Goal: Task Accomplishment & Management: Manage account settings

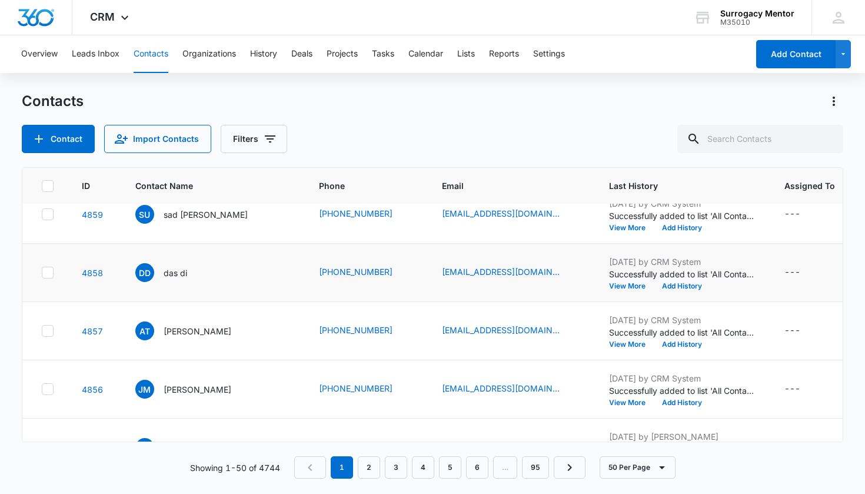
scroll to position [55, 0]
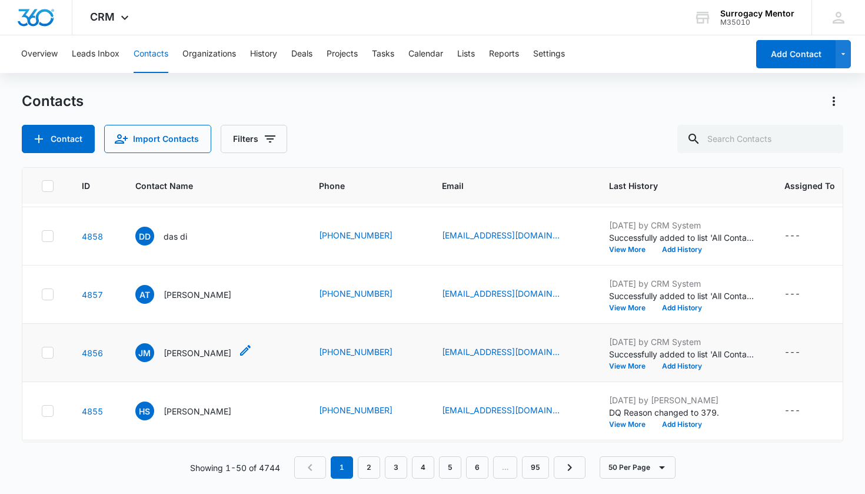
click at [204, 355] on p "[PERSON_NAME]" at bounding box center [198, 353] width 68 height 12
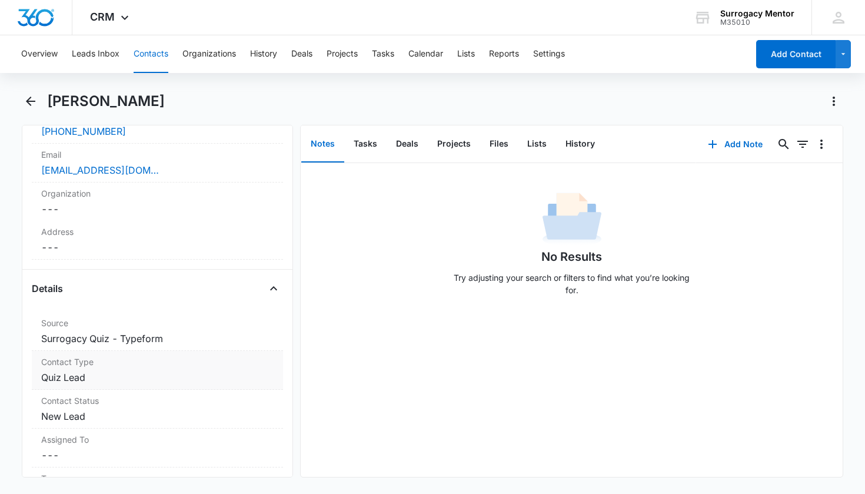
scroll to position [371, 0]
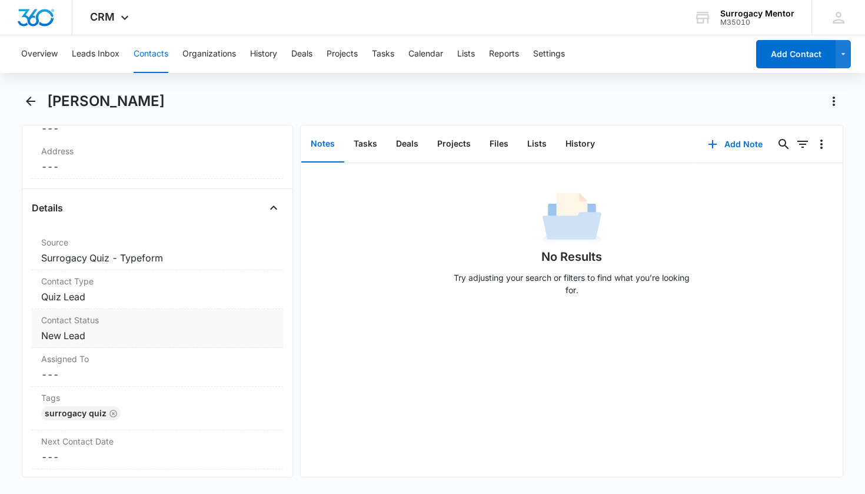
click at [81, 335] on dd "Cancel Save Changes New Lead" at bounding box center [157, 335] width 233 height 14
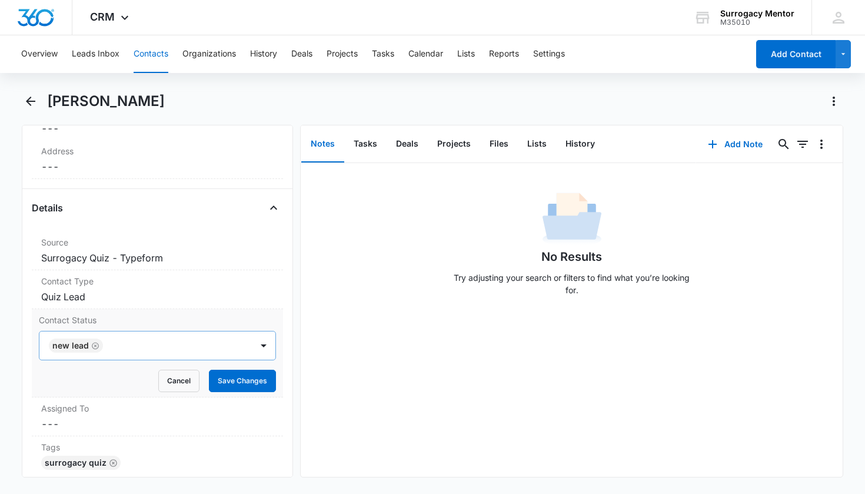
click at [95, 345] on icon "Remove New Lead" at bounding box center [95, 345] width 7 height 7
click at [164, 345] on div at bounding box center [143, 345] width 187 height 16
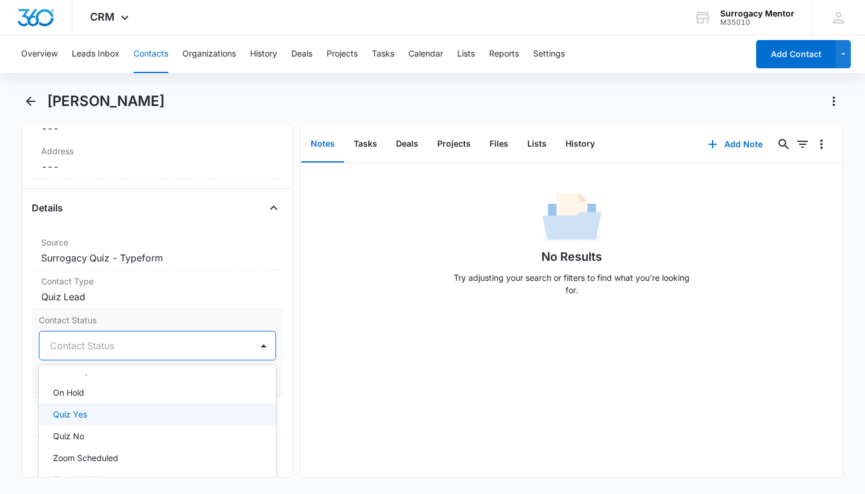
scroll to position [259, 0]
click at [122, 408] on div "Quiz Yes" at bounding box center [156, 411] width 207 height 12
click at [294, 362] on div "Remove [PERSON_NAME] Contact Info Name Cancel Save Changes [PERSON_NAME] Phone …" at bounding box center [433, 301] width 822 height 352
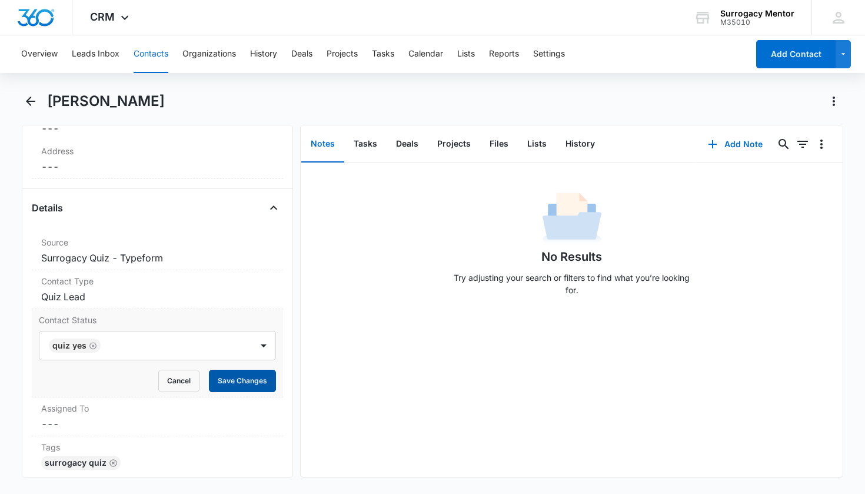
click at [244, 383] on button "Save Changes" at bounding box center [242, 381] width 67 height 22
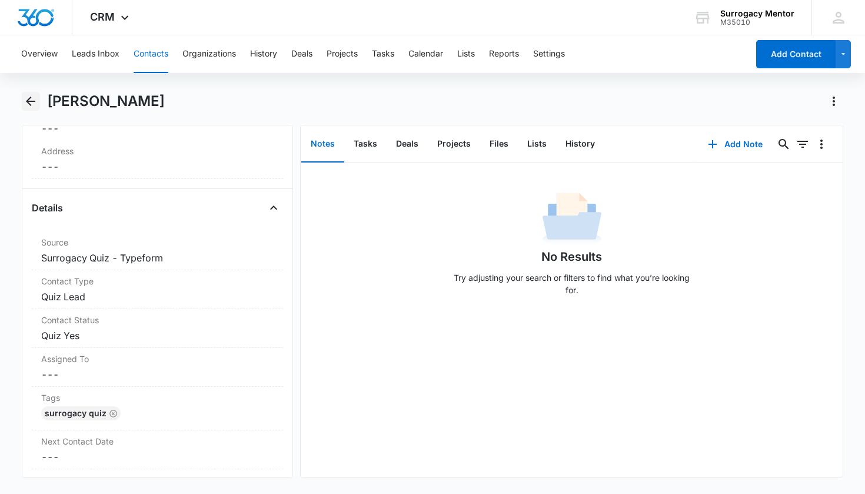
click at [35, 103] on icon "Back" at bounding box center [31, 101] width 14 height 14
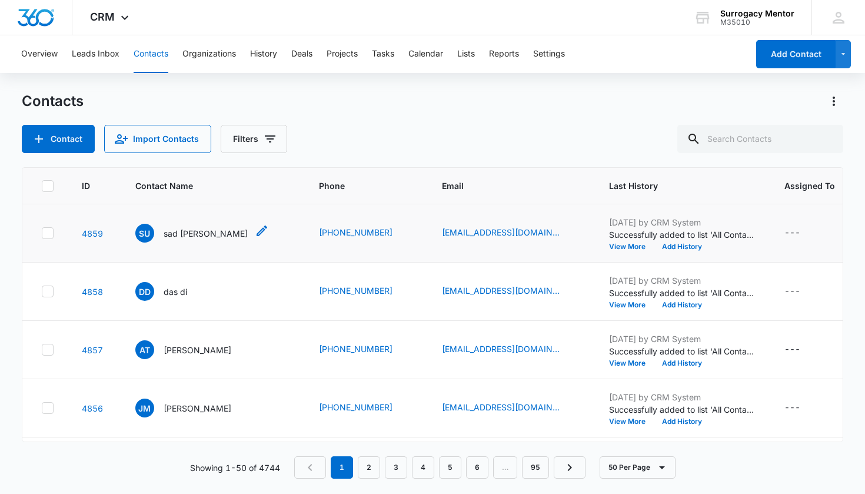
click at [169, 232] on p "sad [PERSON_NAME]" at bounding box center [206, 233] width 84 height 12
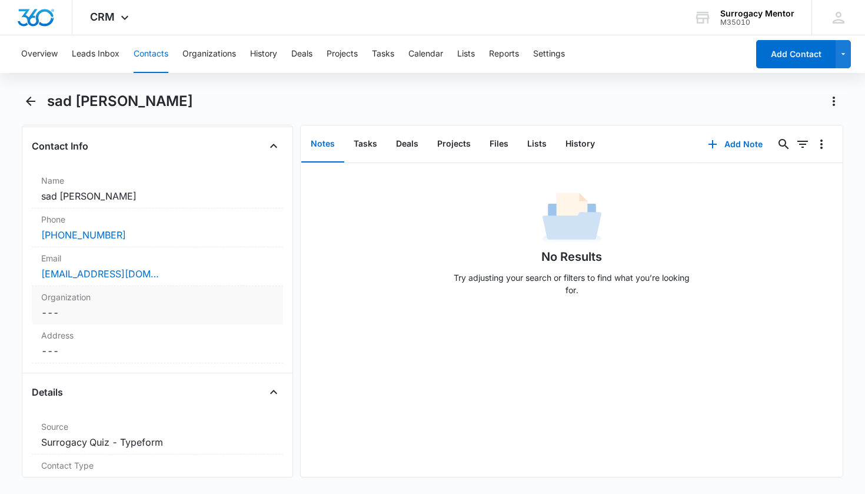
scroll to position [370, 0]
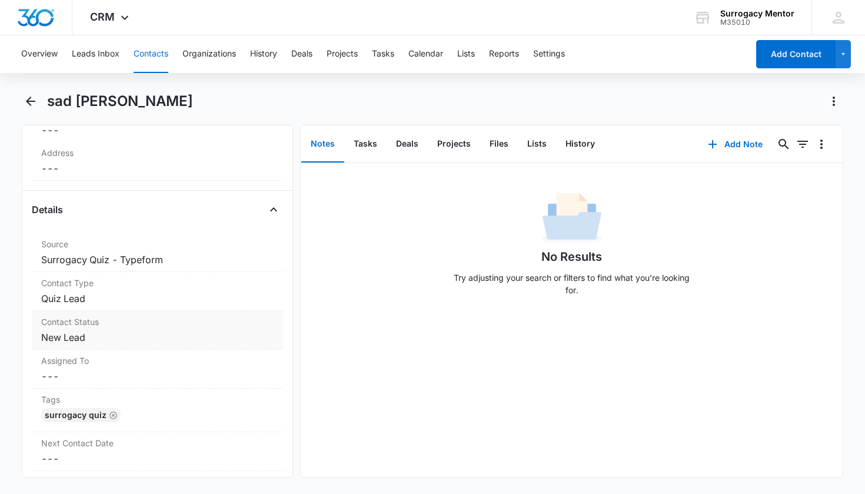
click at [102, 332] on dd "Cancel Save Changes New Lead" at bounding box center [157, 337] width 233 height 14
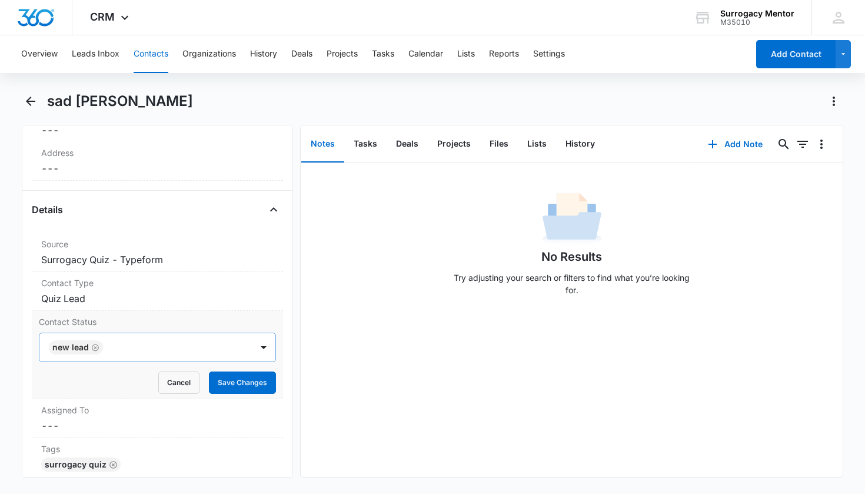
click at [96, 347] on icon "Remove New Lead" at bounding box center [95, 347] width 8 height 9
click at [141, 348] on div at bounding box center [143, 347] width 187 height 16
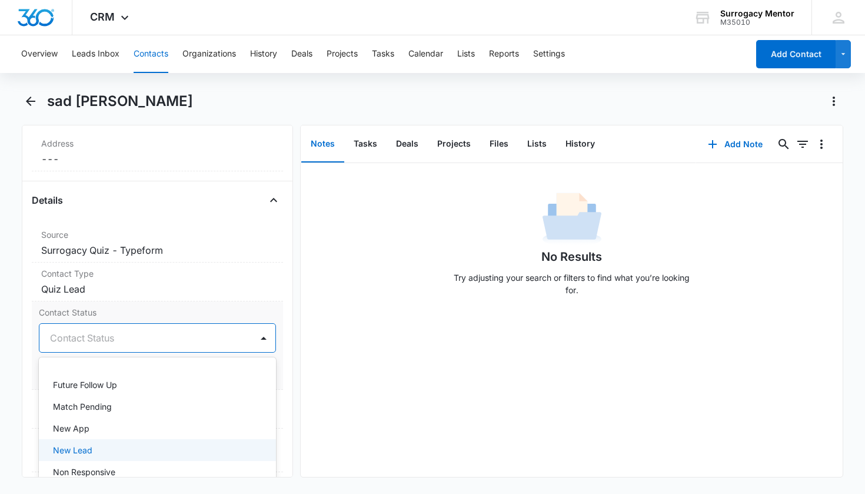
scroll to position [227, 0]
drag, startPoint x: 121, startPoint y: 458, endPoint x: 129, endPoint y: 431, distance: 28.1
click at [121, 458] on div "Quiz No" at bounding box center [156, 457] width 207 height 12
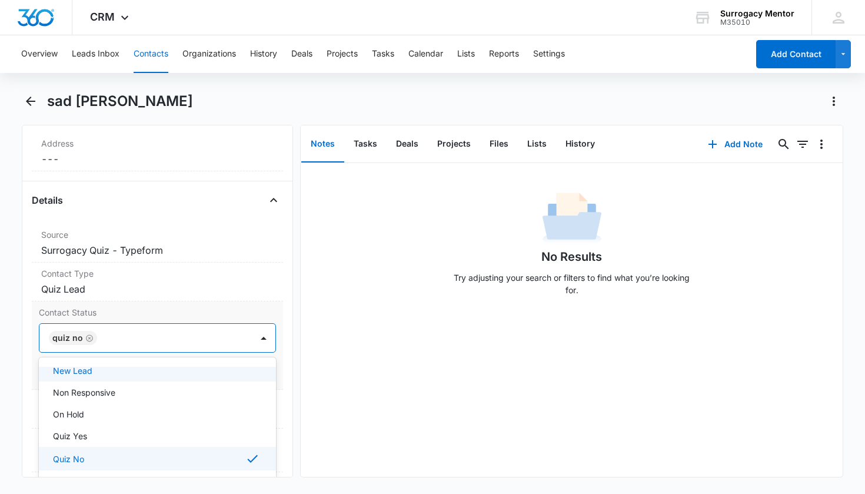
click at [272, 365] on div "Contact Status option Quiz No, selected. New Lead, 11 of 25. 25 results availab…" at bounding box center [158, 345] width 252 height 88
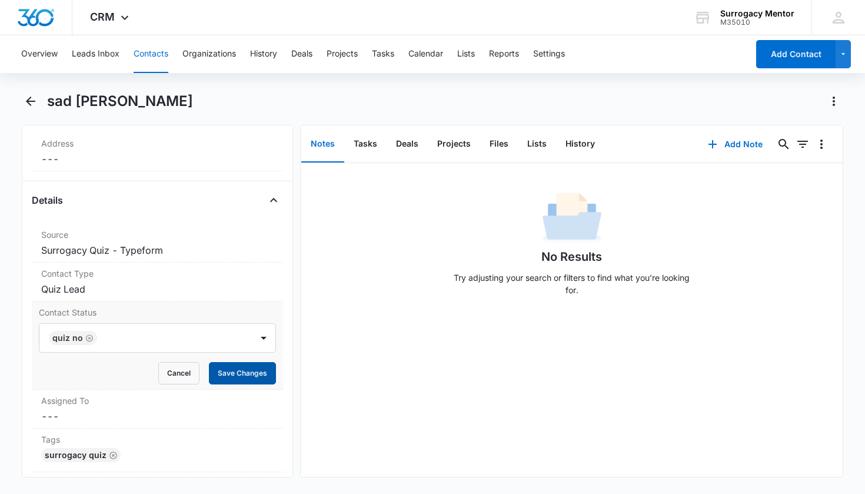
click at [254, 372] on button "Save Changes" at bounding box center [242, 373] width 67 height 22
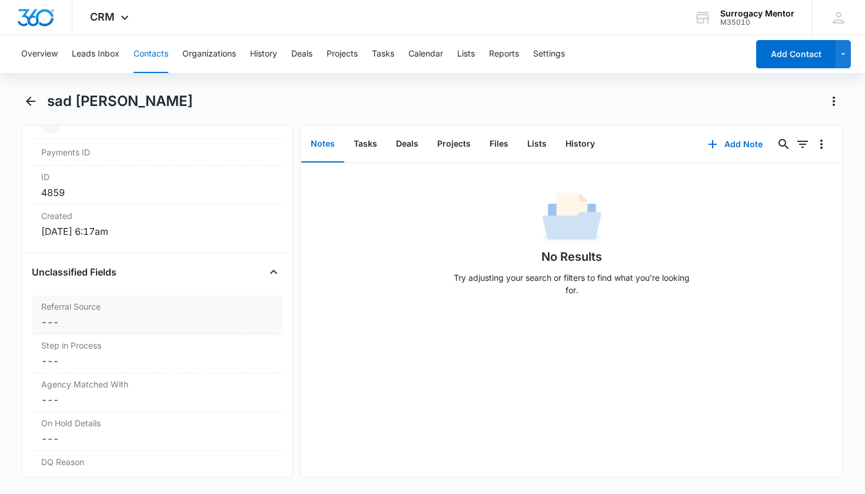
scroll to position [767, 0]
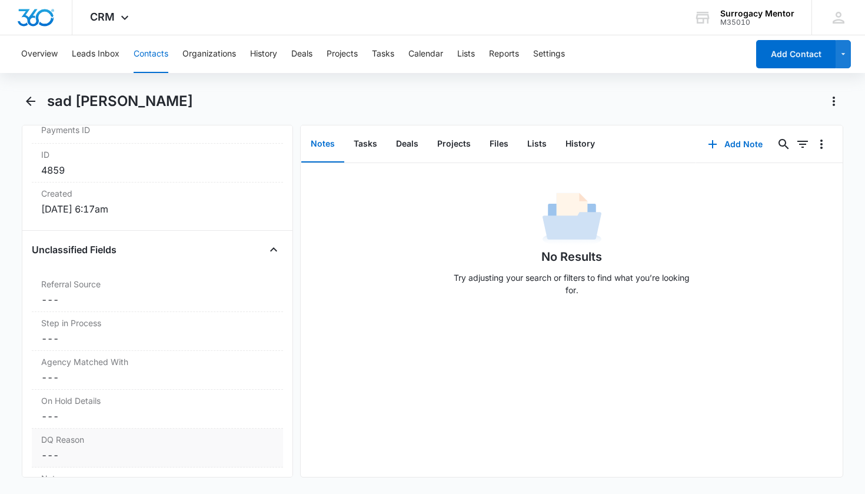
click at [107, 443] on label "DQ Reason" at bounding box center [157, 439] width 233 height 12
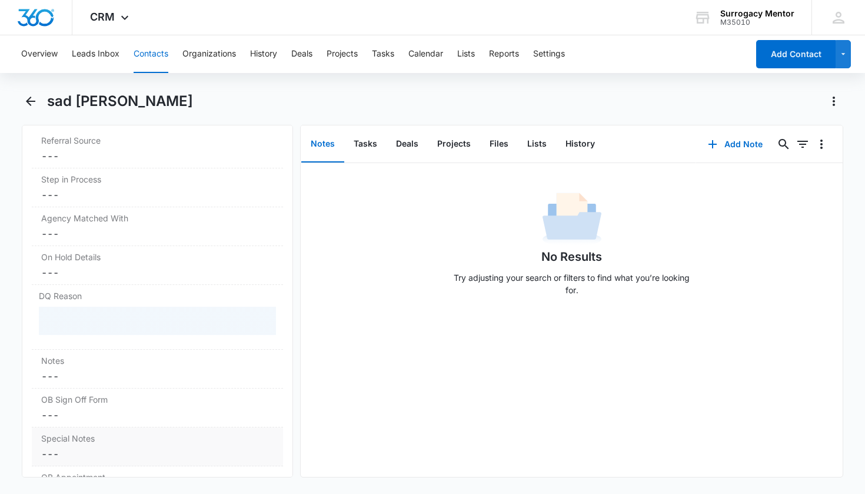
scroll to position [976, 0]
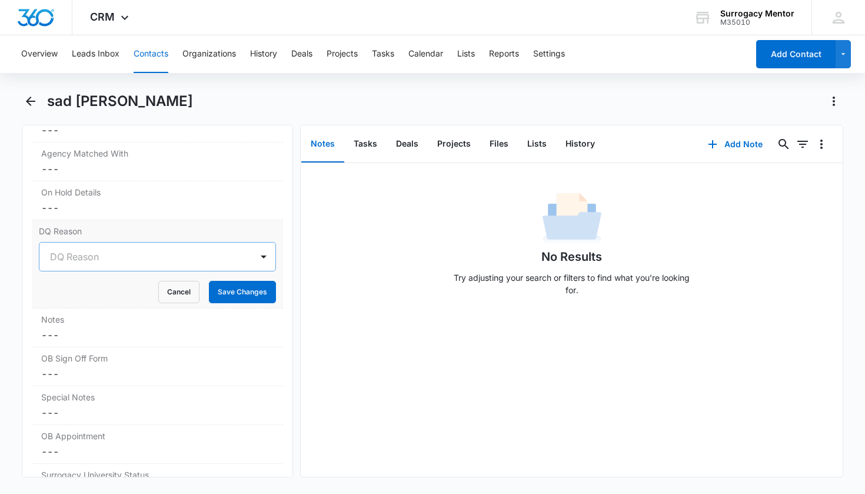
click at [141, 255] on div at bounding box center [143, 256] width 187 height 16
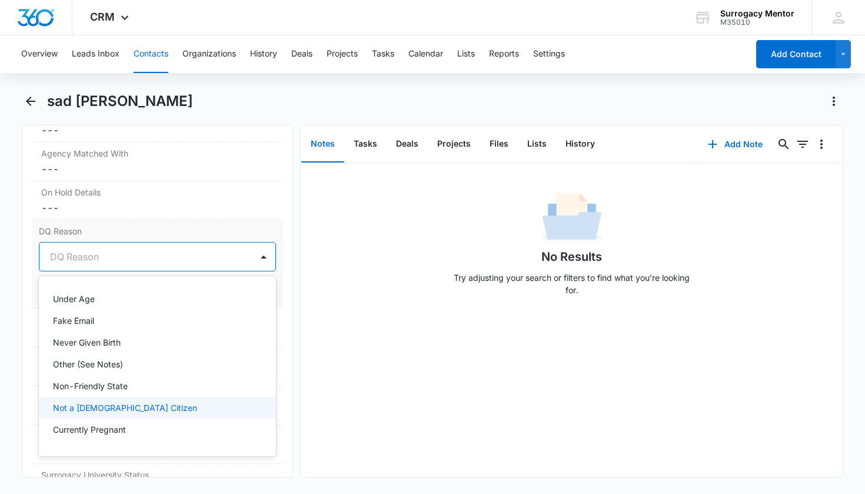
click at [127, 403] on div "Not a [DEMOGRAPHIC_DATA] Citizen" at bounding box center [156, 407] width 207 height 12
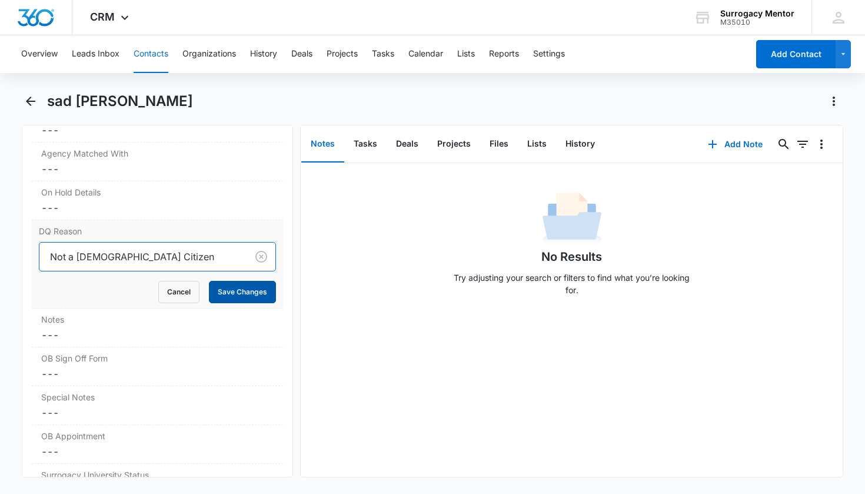
click at [246, 287] on button "Save Changes" at bounding box center [242, 292] width 67 height 22
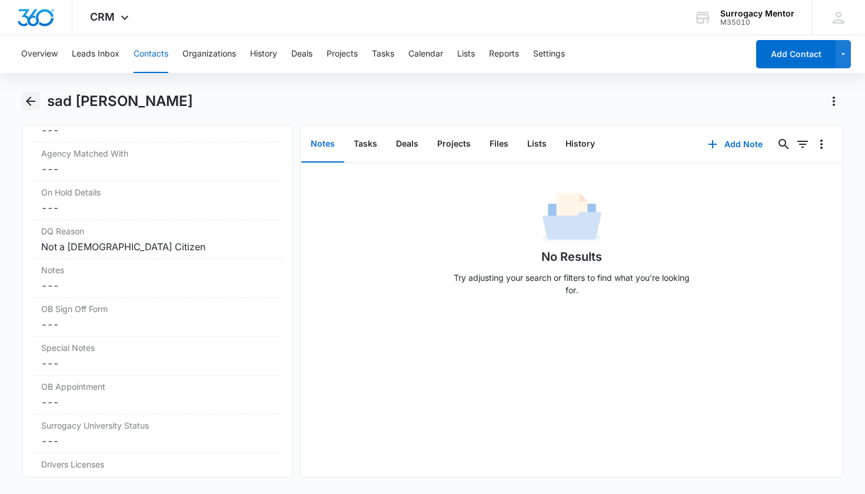
click at [28, 97] on icon "Back" at bounding box center [31, 101] width 14 height 14
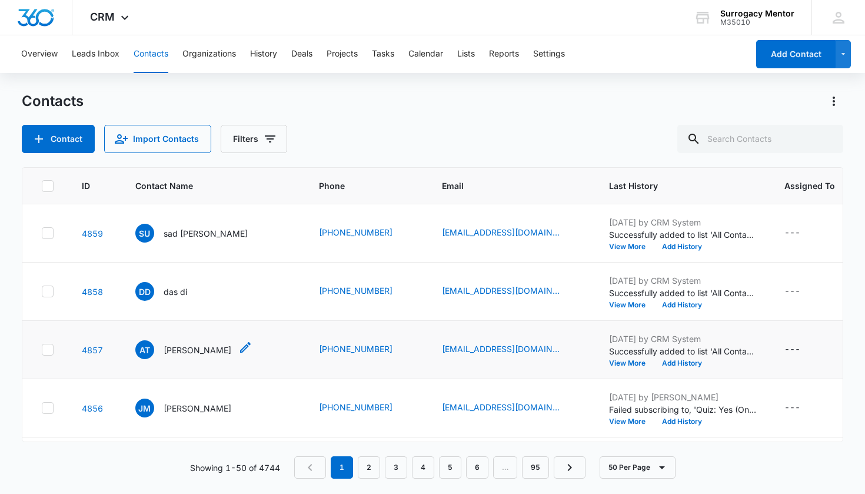
click at [194, 348] on p "[PERSON_NAME]" at bounding box center [198, 350] width 68 height 12
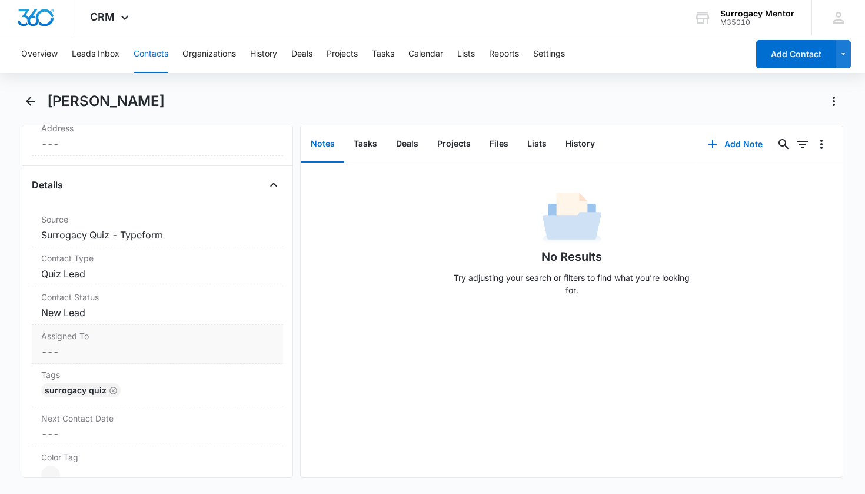
scroll to position [460, 0]
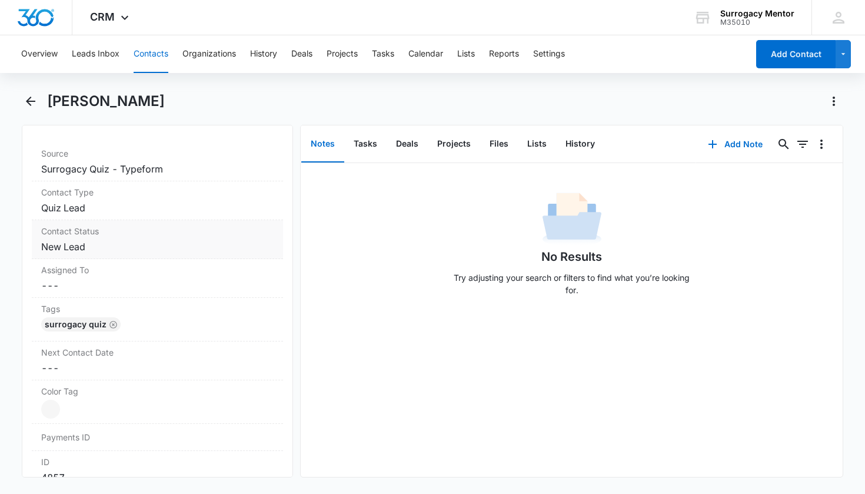
click at [76, 242] on dd "Cancel Save Changes New Lead" at bounding box center [157, 246] width 233 height 14
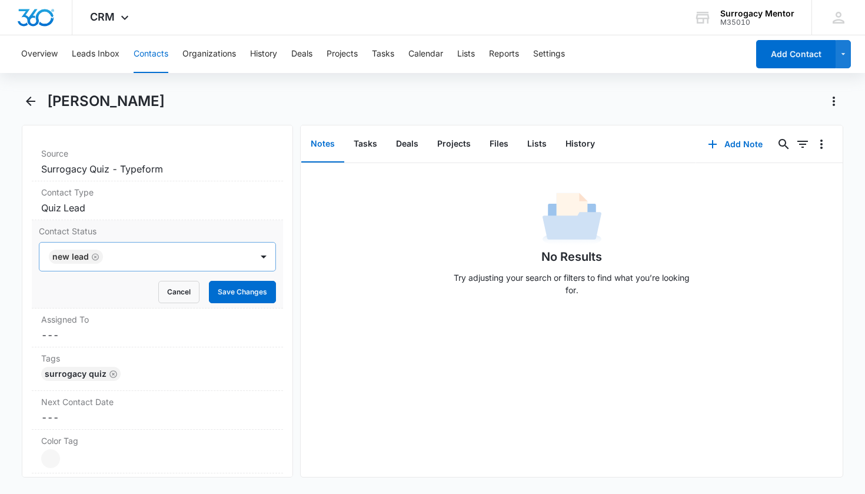
click at [96, 256] on icon "Remove New Lead" at bounding box center [95, 256] width 8 height 9
click at [126, 259] on div at bounding box center [143, 256] width 187 height 16
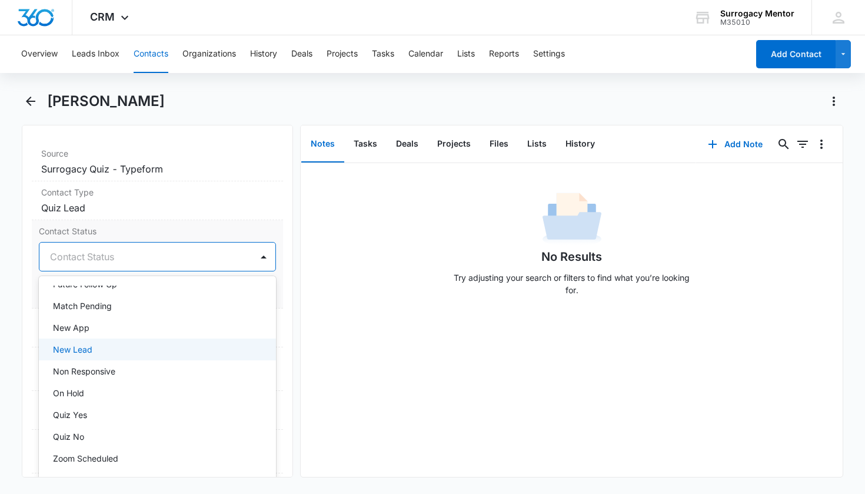
scroll to position [169, 0]
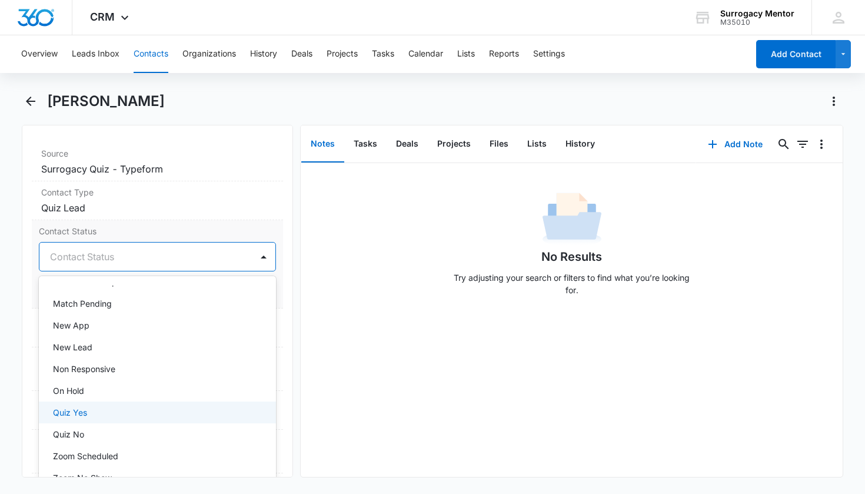
click at [120, 408] on div "Quiz Yes" at bounding box center [156, 412] width 207 height 12
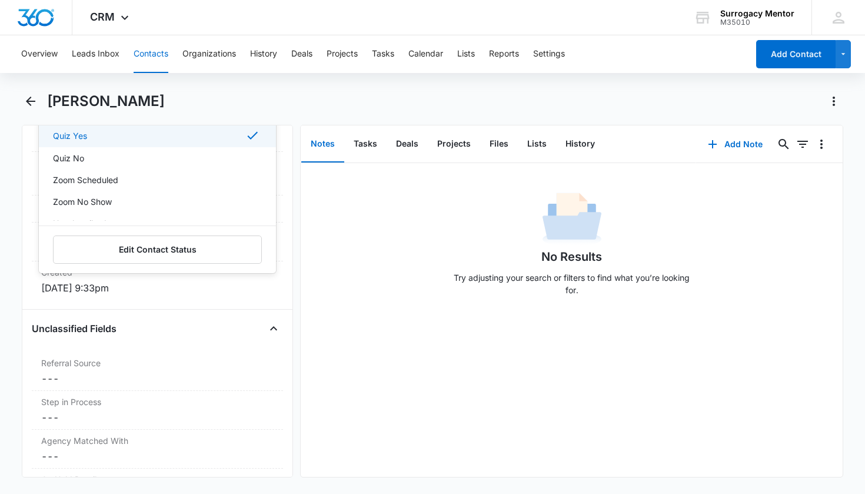
scroll to position [480, 0]
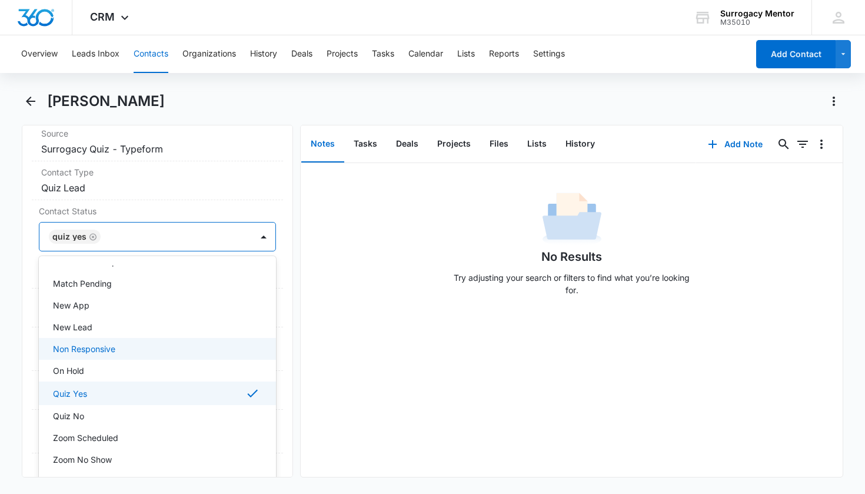
click at [281, 273] on div "Remove At [PERSON_NAME] Contact Info Name Cancel Save Changes [PERSON_NAME] Pho…" at bounding box center [158, 301] width 272 height 352
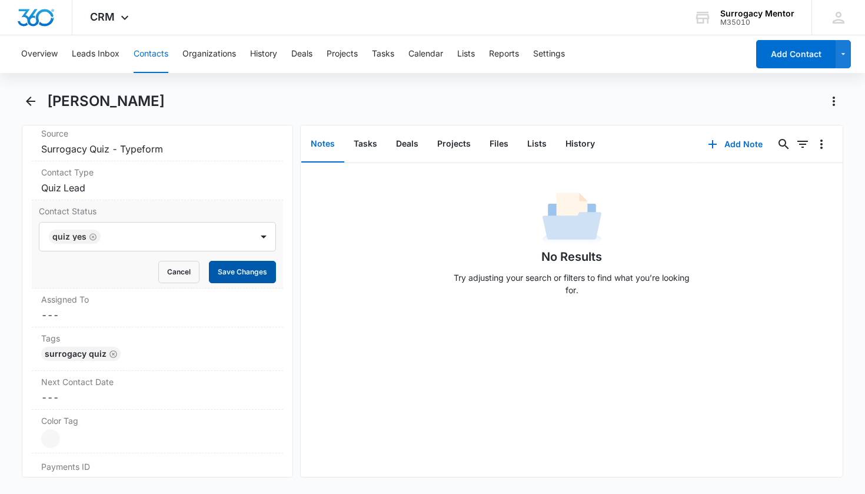
click at [253, 273] on button "Save Changes" at bounding box center [242, 272] width 67 height 22
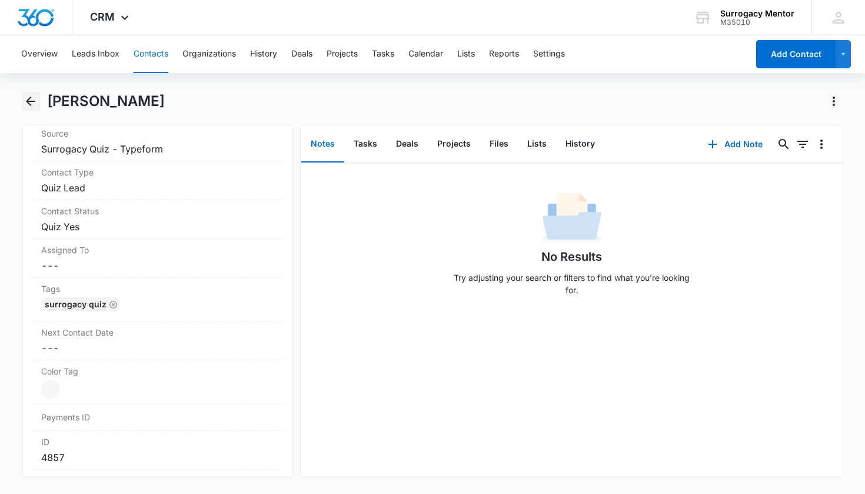
click at [34, 99] on icon "Back" at bounding box center [31, 101] width 14 height 14
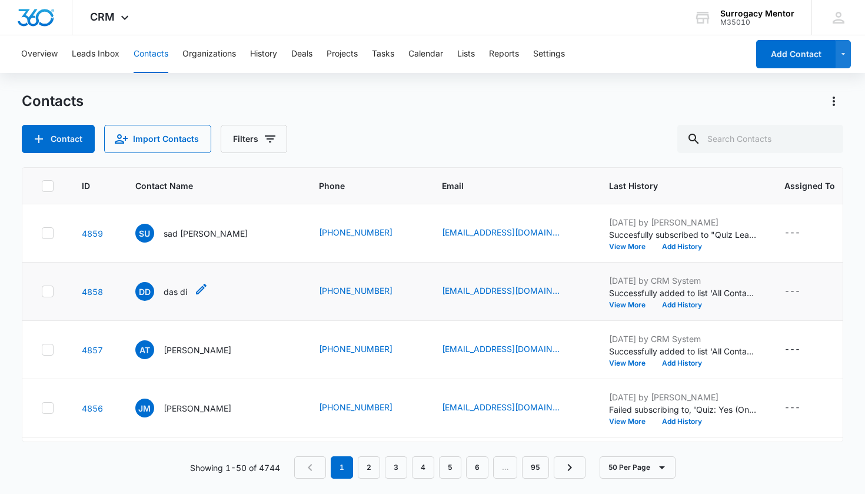
click at [165, 292] on p "das di" at bounding box center [176, 291] width 24 height 12
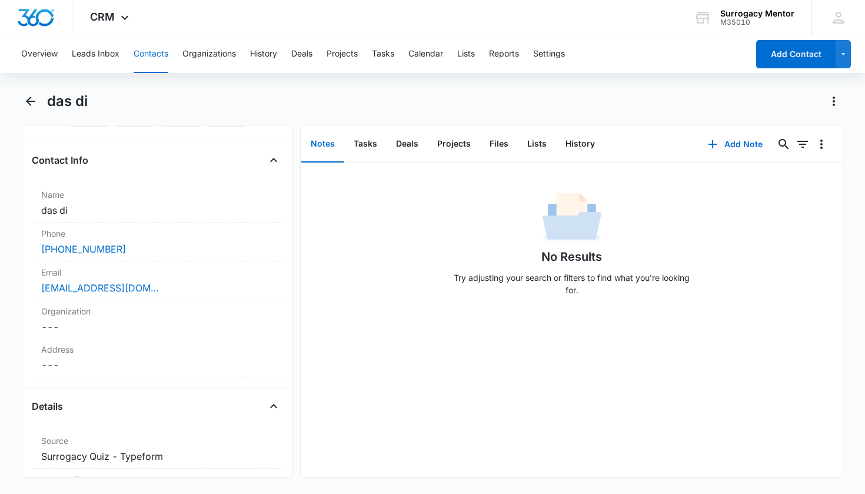
scroll to position [385, 0]
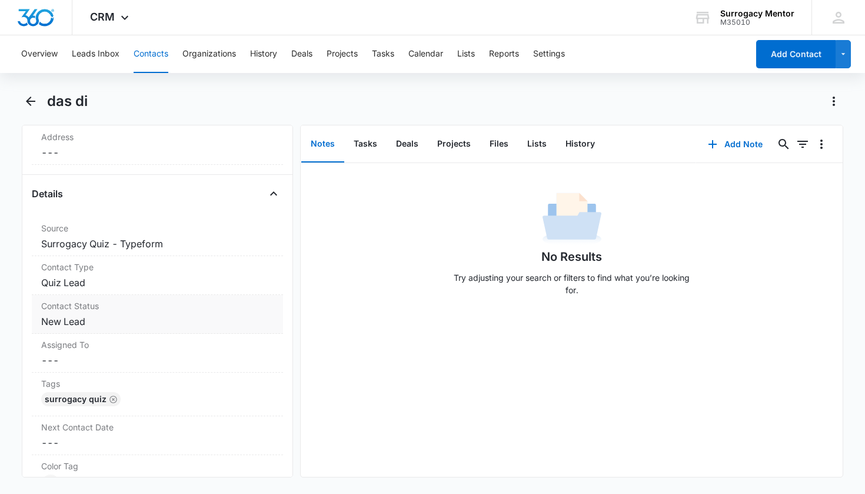
click at [171, 318] on dd "Cancel Save Changes New Lead" at bounding box center [157, 321] width 233 height 14
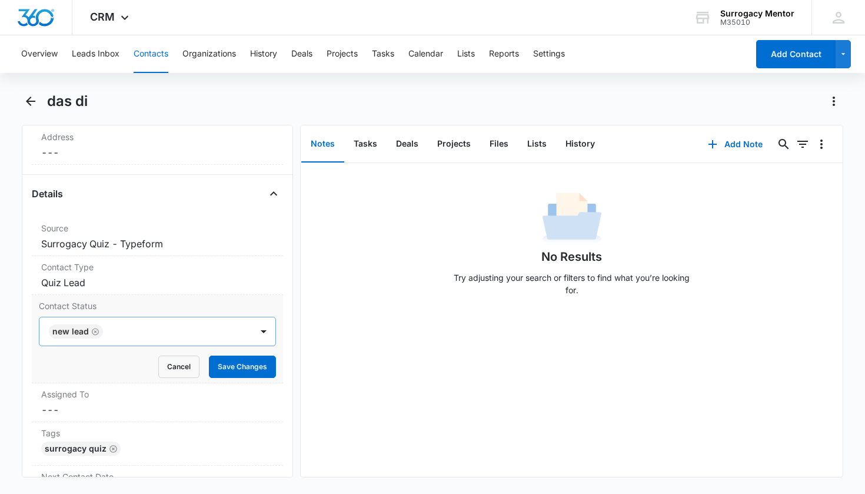
click at [94, 332] on icon "Remove New Lead" at bounding box center [95, 331] width 8 height 9
click at [259, 337] on div at bounding box center [263, 331] width 19 height 19
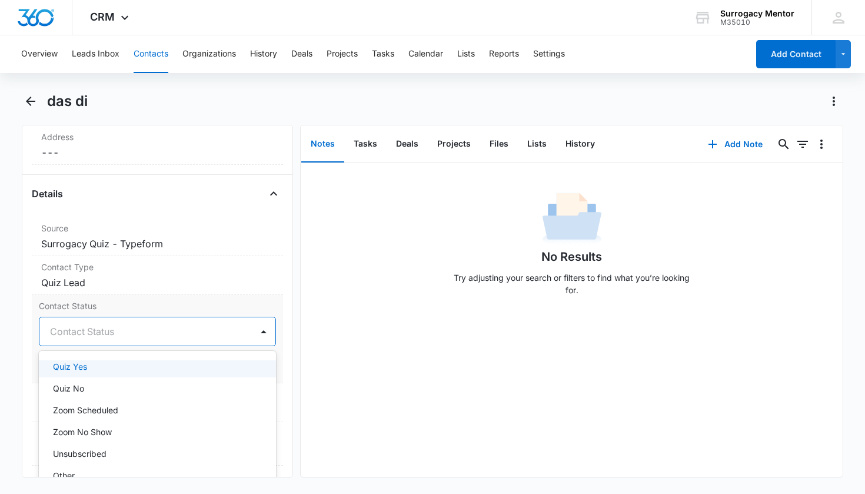
scroll to position [292, 0]
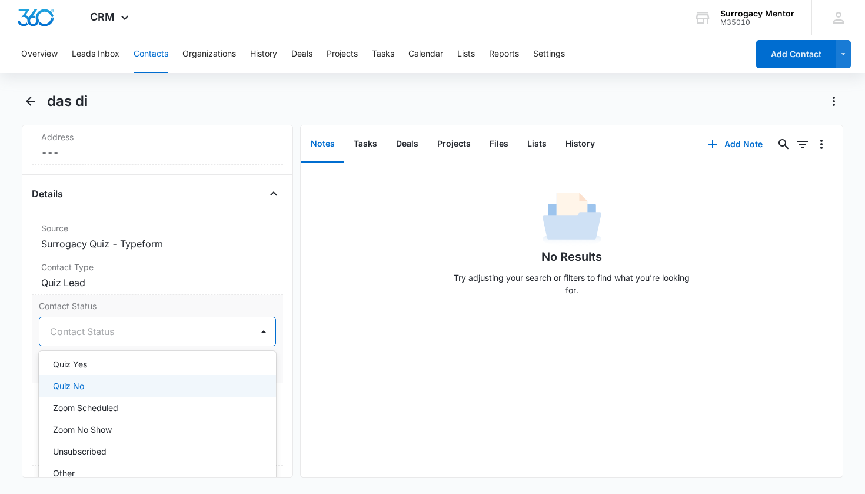
click at [156, 378] on div "Quiz No" at bounding box center [158, 386] width 238 height 22
click at [281, 333] on div "Remove [PERSON_NAME] di Contact Info Name Cancel Save Changes das di Phone Canc…" at bounding box center [158, 301] width 272 height 352
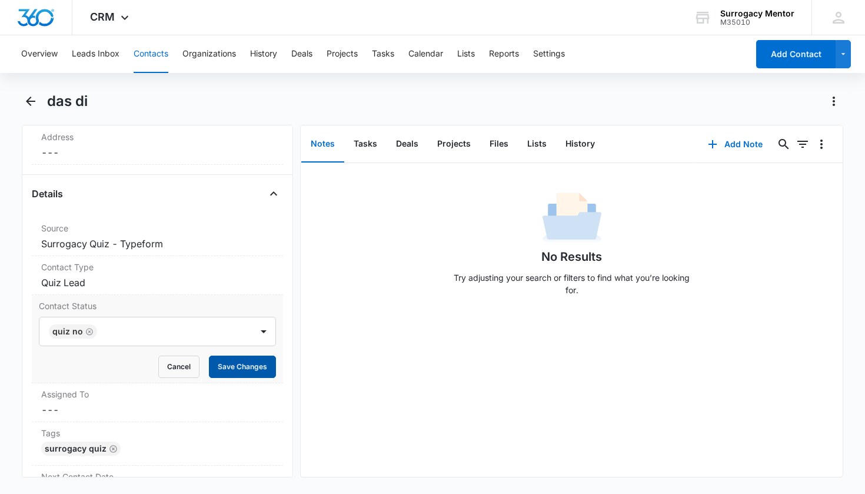
click at [258, 362] on button "Save Changes" at bounding box center [242, 366] width 67 height 22
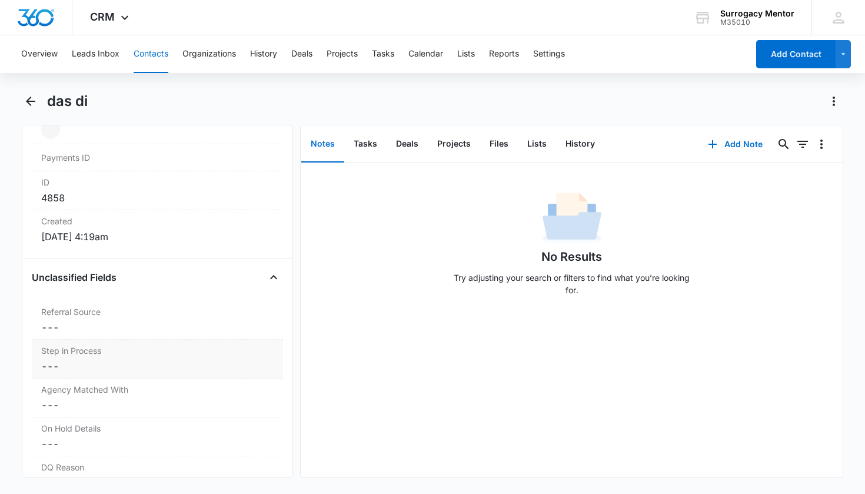
scroll to position [802, 0]
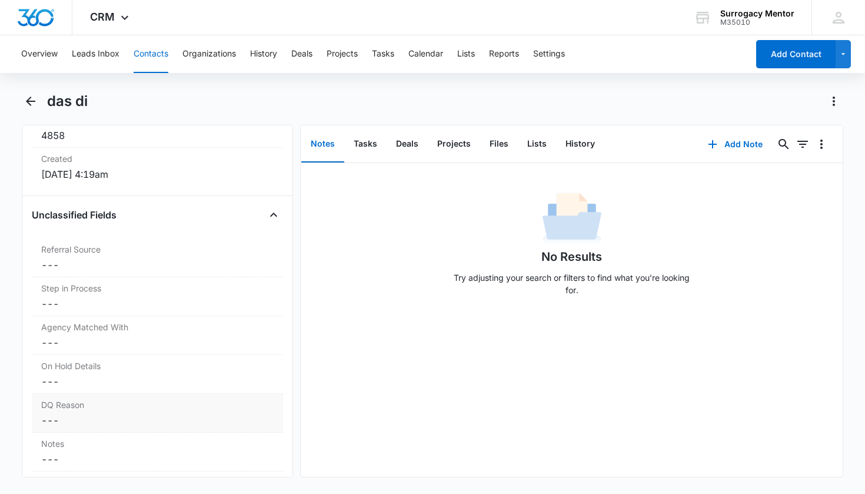
click at [137, 399] on label "DQ Reason" at bounding box center [157, 404] width 233 height 12
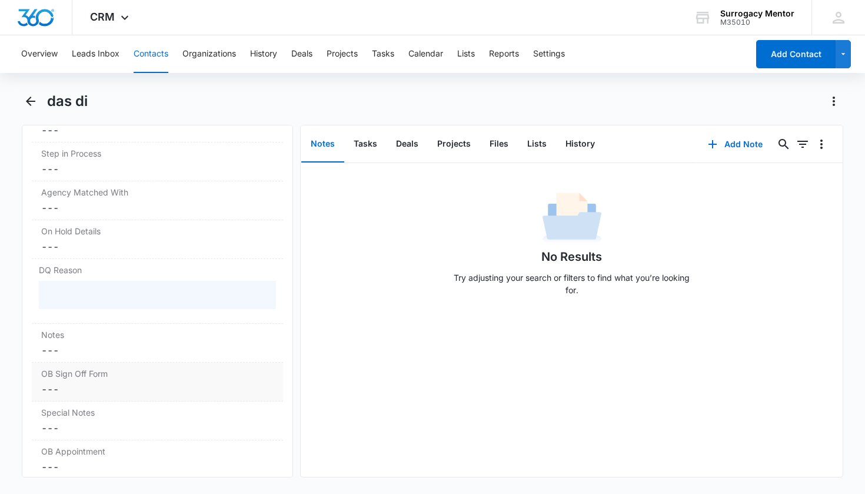
scroll to position [1008, 0]
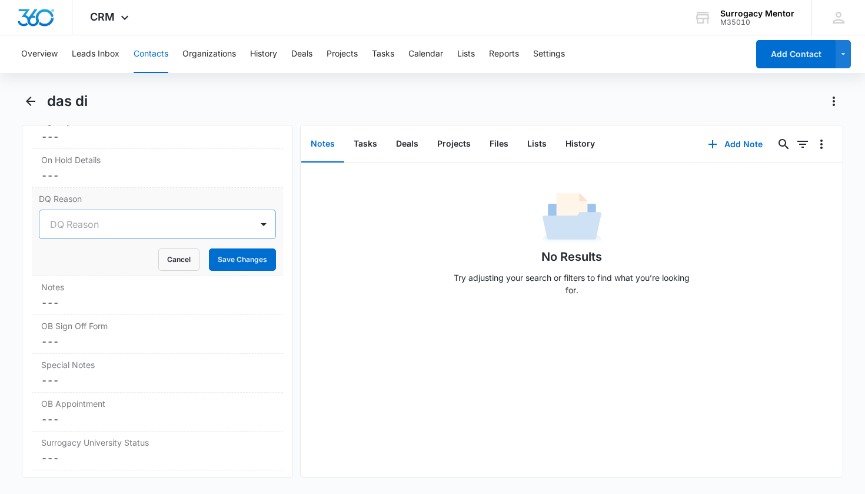
click at [147, 225] on div at bounding box center [143, 224] width 187 height 16
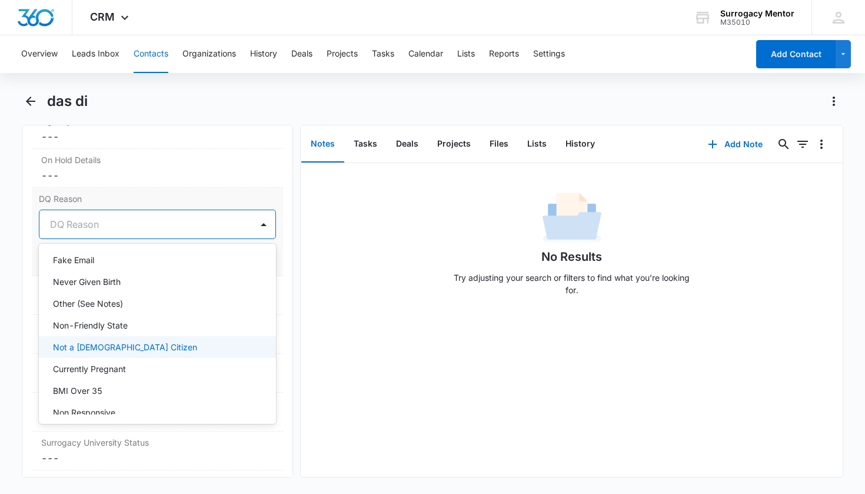
scroll to position [31, 0]
click at [154, 345] on div "Not a [DEMOGRAPHIC_DATA] Citizen" at bounding box center [156, 344] width 207 height 12
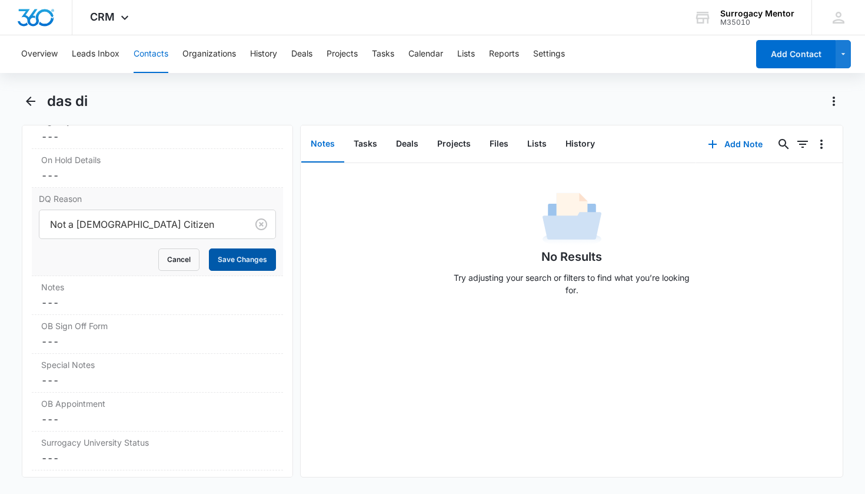
click at [238, 269] on button "Save Changes" at bounding box center [242, 259] width 67 height 22
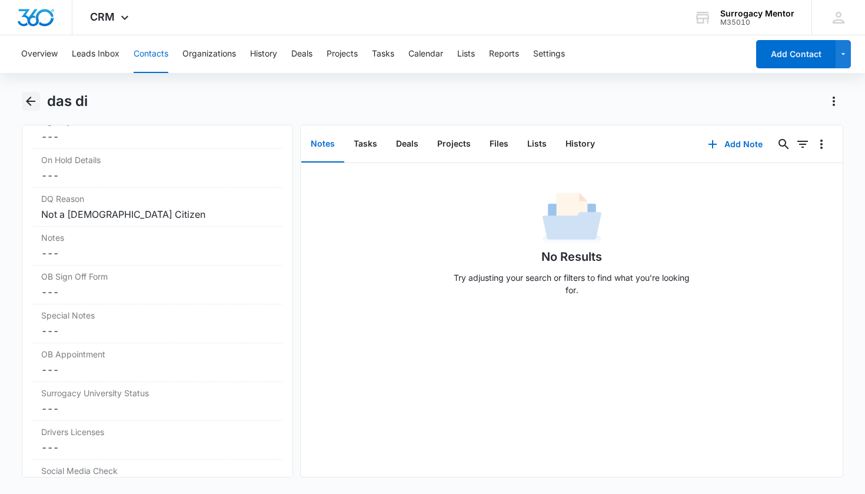
click at [33, 104] on icon "Back" at bounding box center [31, 101] width 14 height 14
